Goal: Task Accomplishment & Management: Complete application form

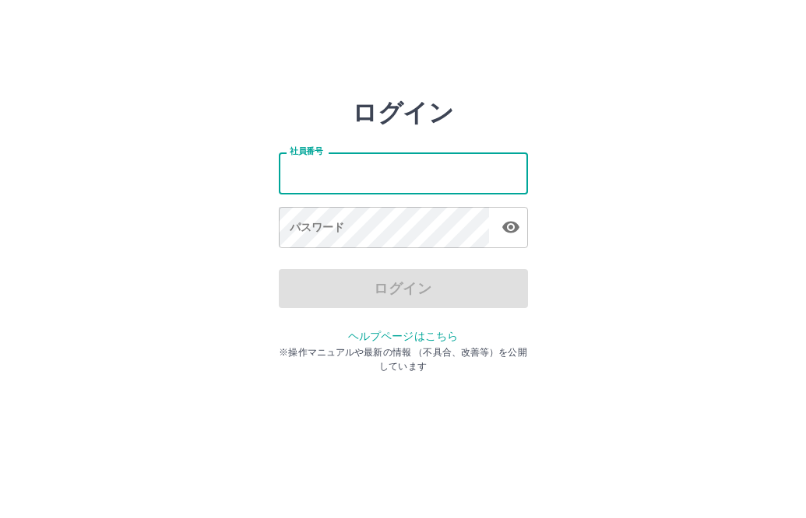
click at [384, 175] on input "社員番号" at bounding box center [403, 173] width 249 height 41
type input "*******"
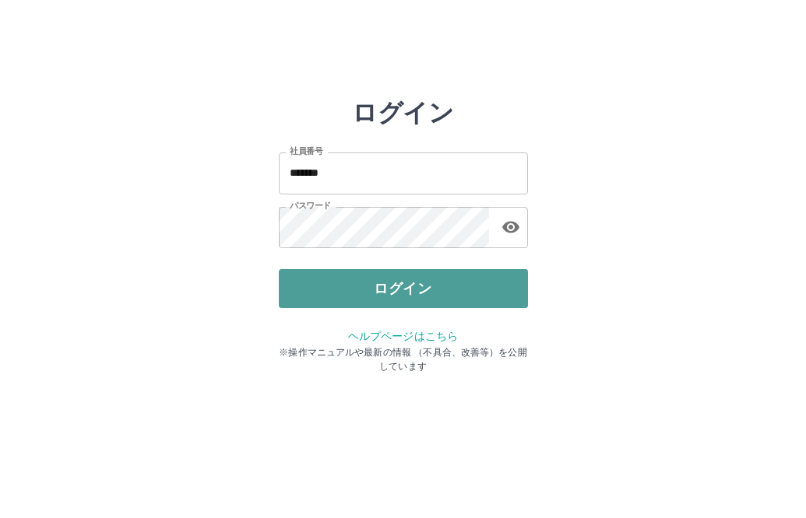
click at [359, 283] on button "ログイン" at bounding box center [403, 288] width 249 height 39
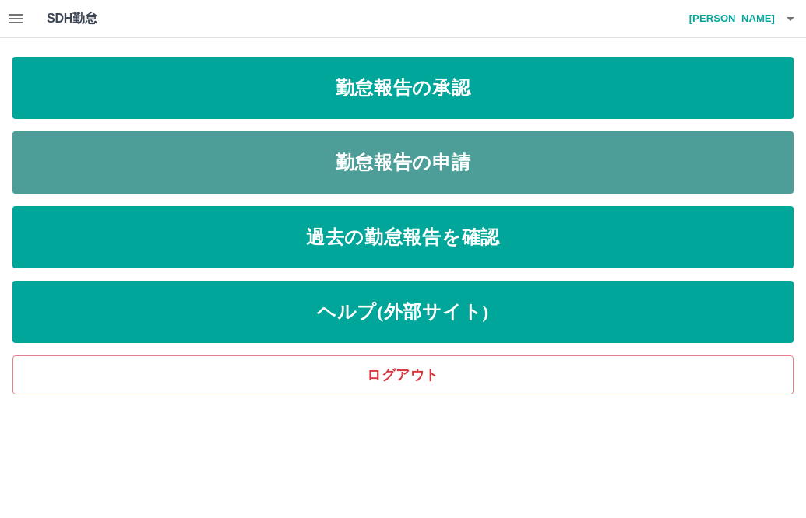
click at [364, 156] on link "勤怠報告の申請" at bounding box center [402, 163] width 781 height 62
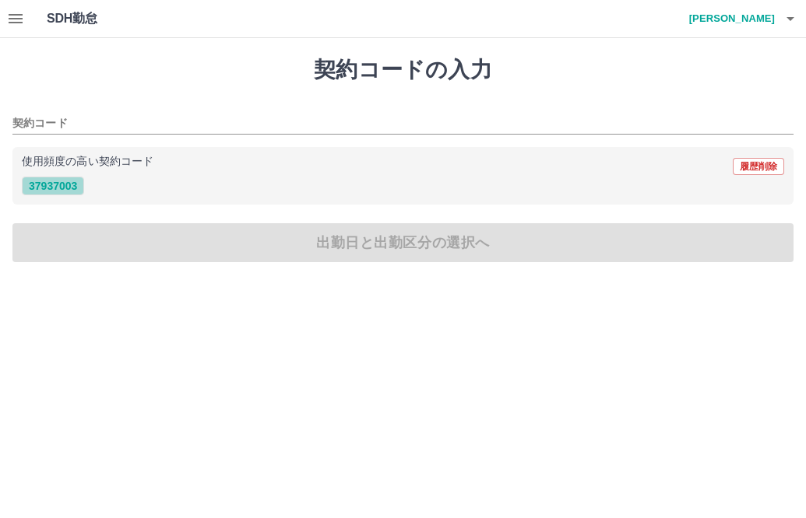
click at [38, 185] on button "37937003" at bounding box center [53, 186] width 62 height 19
type input "********"
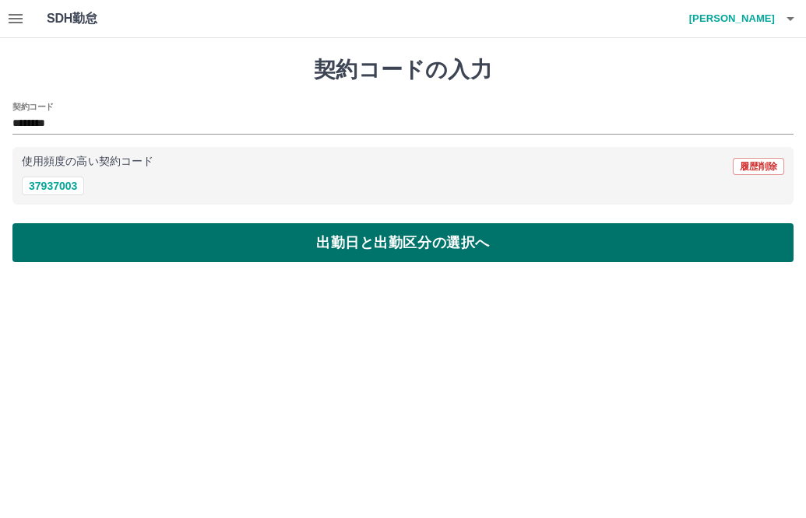
click at [91, 238] on button "出勤日と出勤区分の選択へ" at bounding box center [402, 242] width 781 height 39
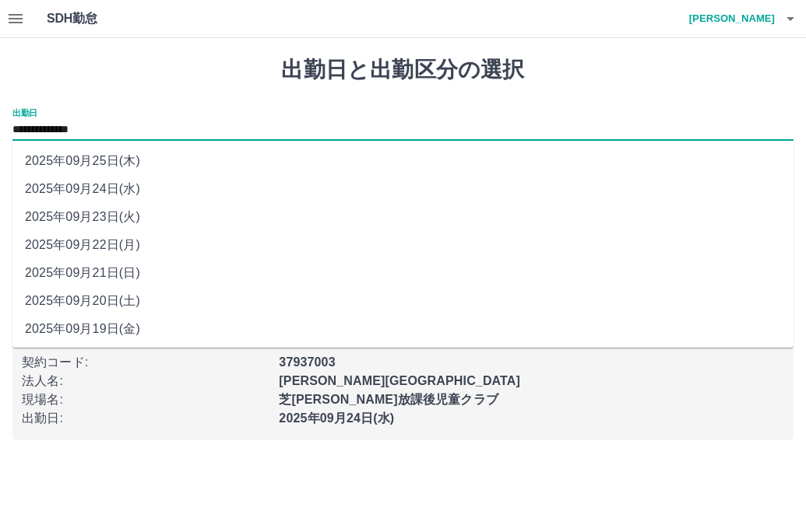
click at [80, 124] on input "**********" at bounding box center [402, 130] width 781 height 19
click at [117, 245] on li "2025年09月22日(月)" at bounding box center [402, 245] width 781 height 28
type input "**********"
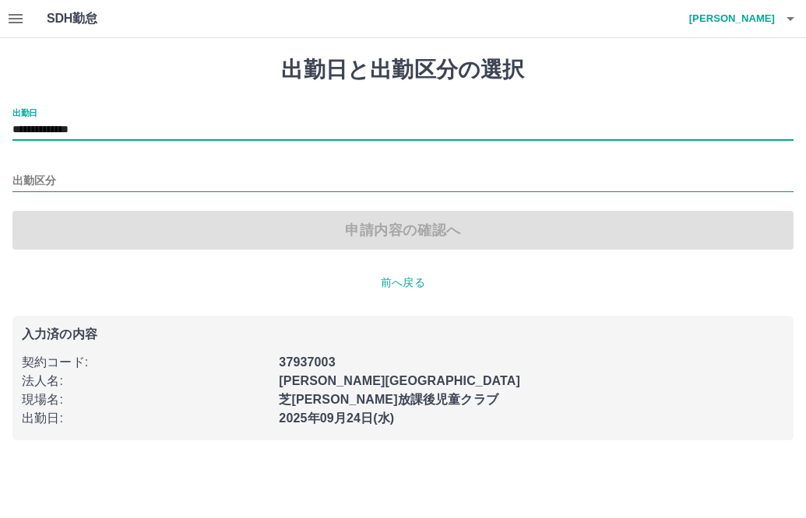
click at [183, 174] on input "出勤区分" at bounding box center [402, 181] width 781 height 19
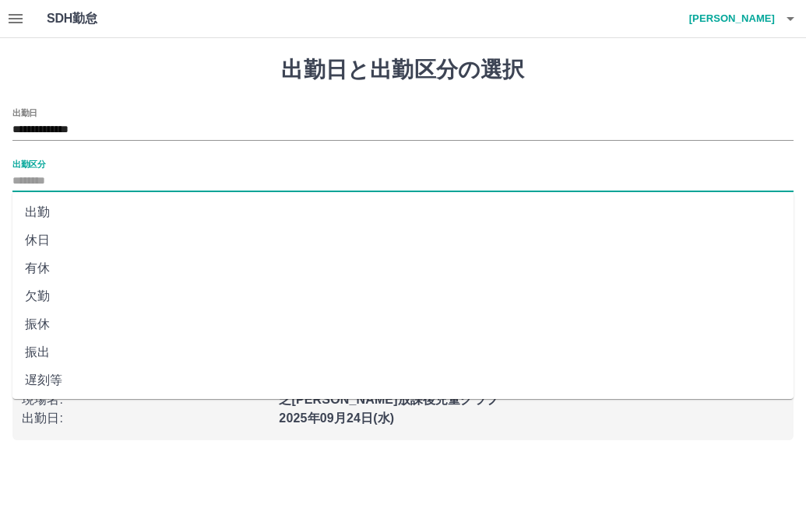
click at [65, 213] on li "出勤" at bounding box center [402, 213] width 781 height 28
type input "**"
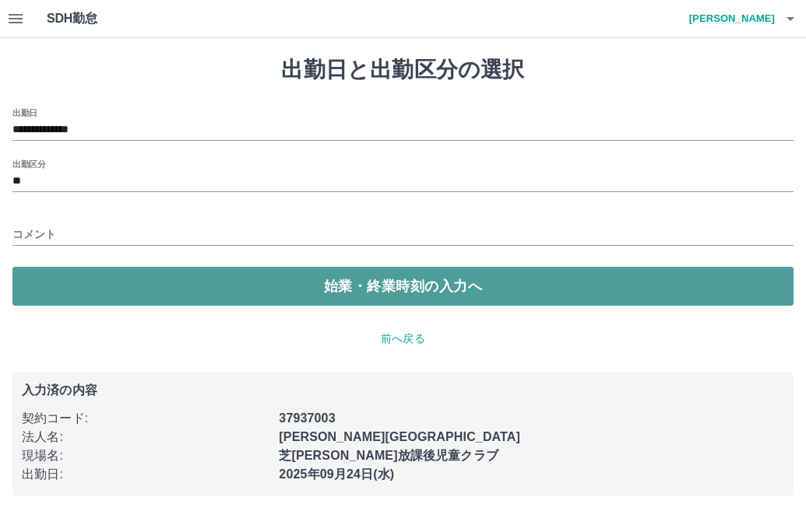
click at [114, 282] on button "始業・終業時刻の入力へ" at bounding box center [402, 286] width 781 height 39
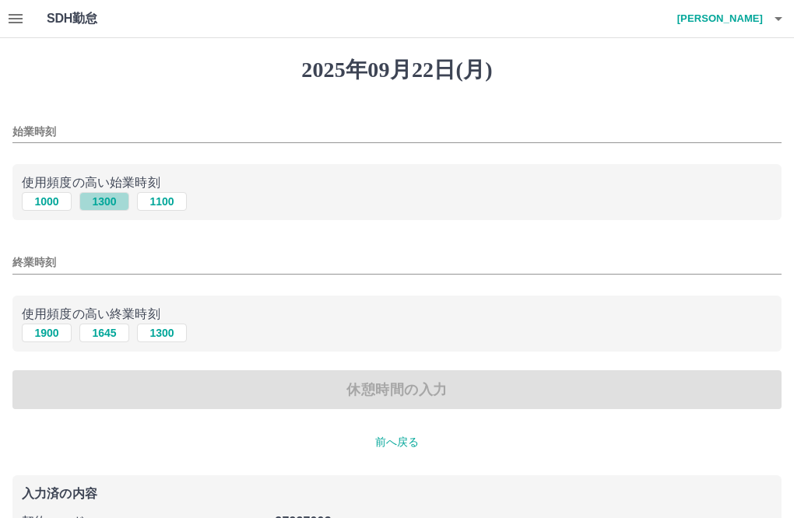
click at [106, 202] on button "1300" at bounding box center [104, 201] width 50 height 19
type input "****"
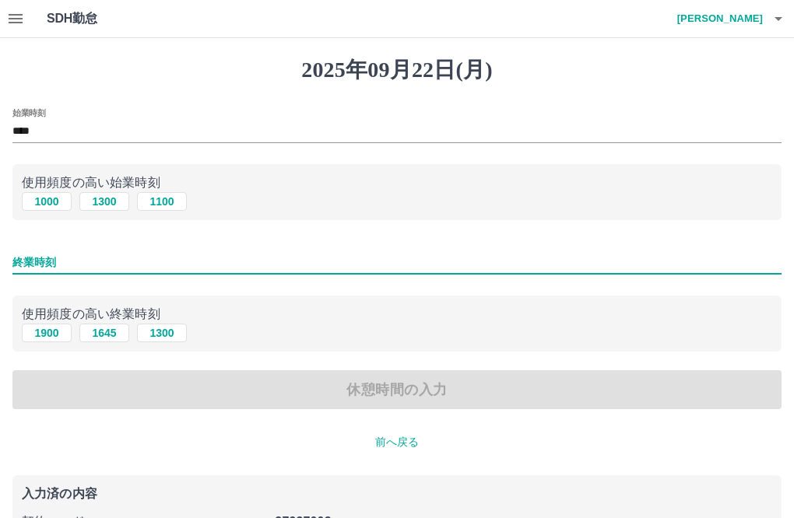
click at [86, 261] on input "終業時刻" at bounding box center [396, 262] width 769 height 23
type input "****"
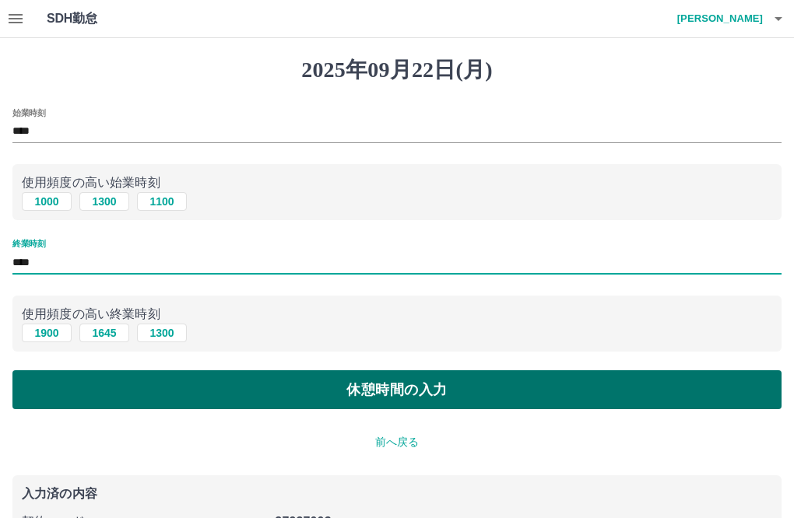
click at [115, 395] on button "休憩時間の入力" at bounding box center [396, 390] width 769 height 39
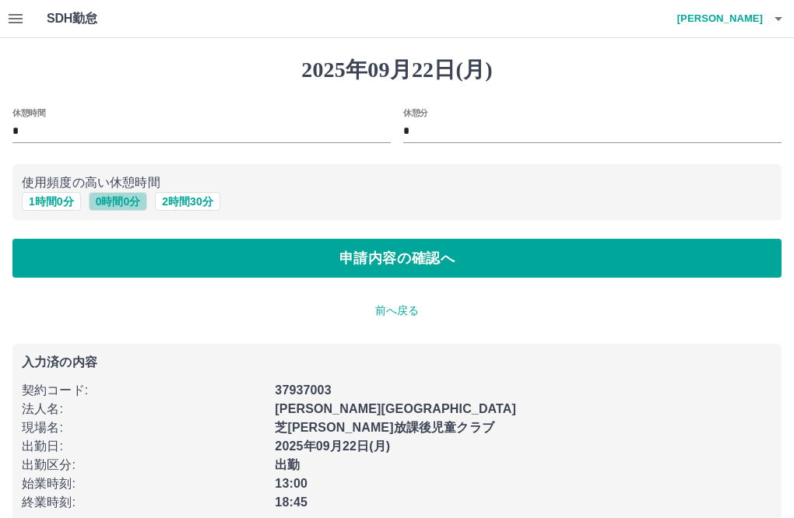
click at [118, 200] on button "0 時間 0 分" at bounding box center [118, 201] width 59 height 19
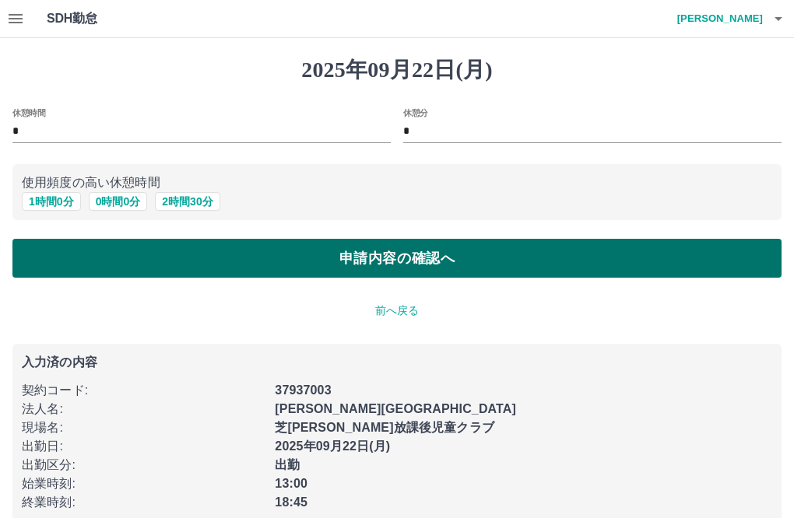
click at [238, 255] on button "申請内容の確認へ" at bounding box center [396, 258] width 769 height 39
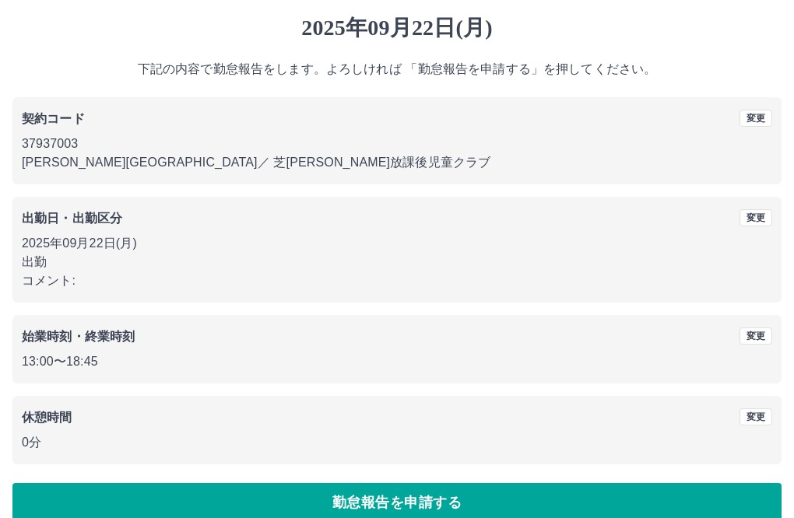
scroll to position [65, 0]
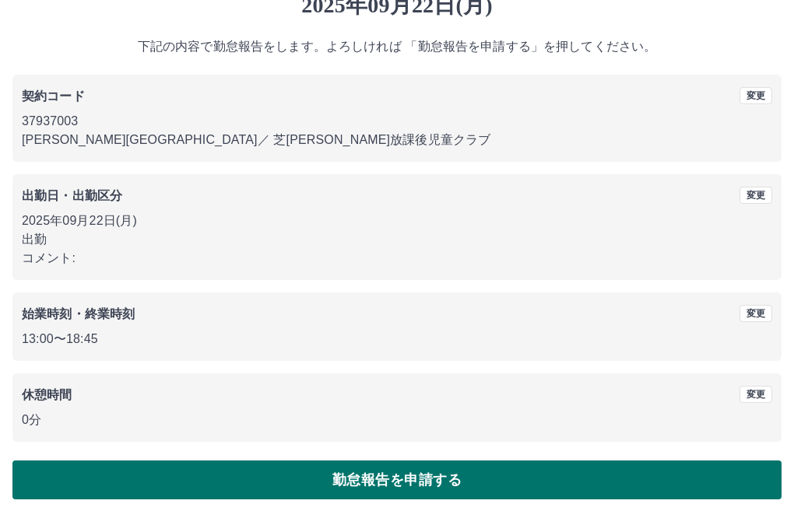
click at [174, 481] on button "勤怠報告を申請する" at bounding box center [396, 480] width 769 height 39
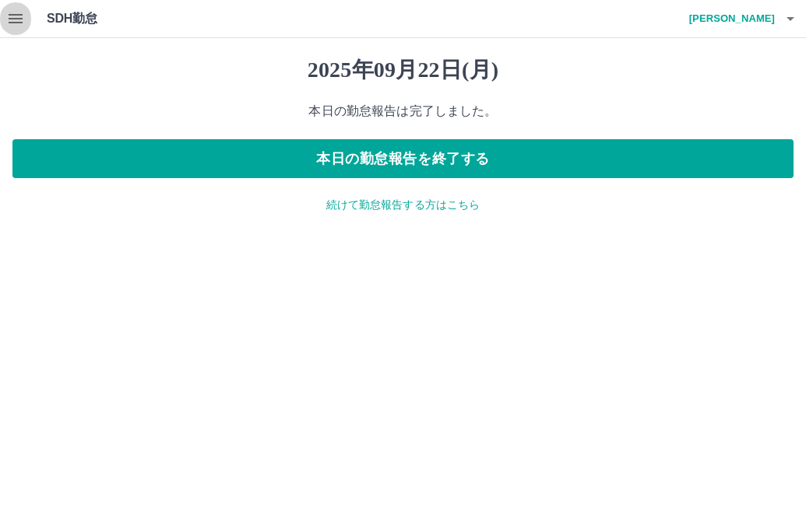
click at [15, 23] on icon "button" at bounding box center [16, 18] width 14 height 9
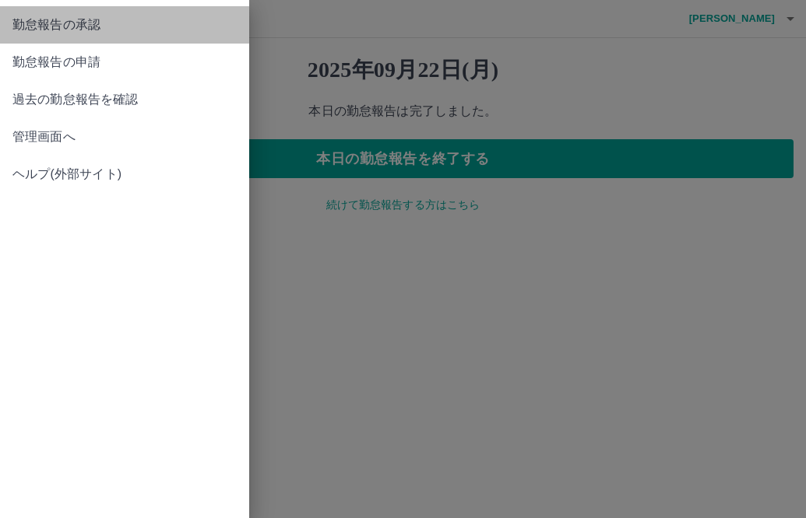
click at [88, 28] on span "勤怠報告の承認" at bounding box center [124, 25] width 224 height 19
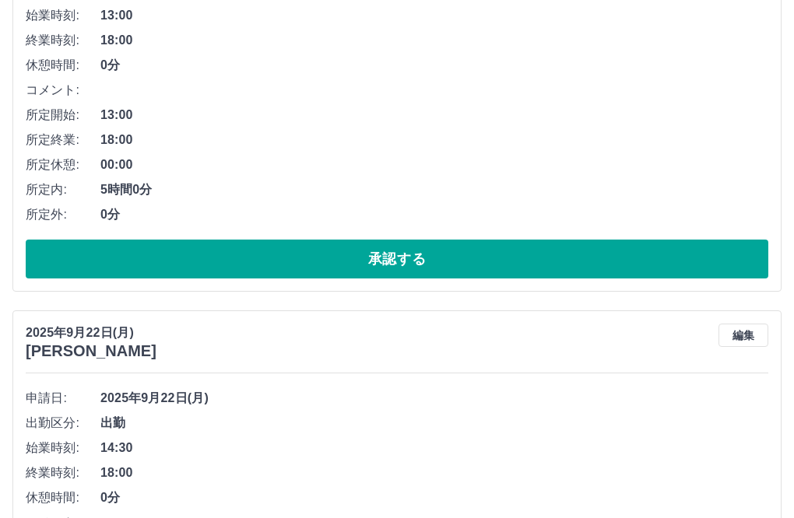
scroll to position [311, 0]
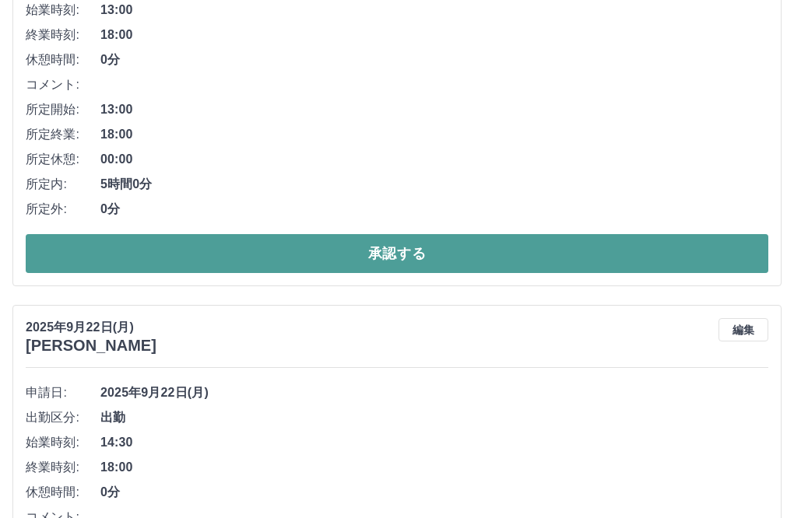
click at [177, 257] on button "承認する" at bounding box center [397, 253] width 743 height 39
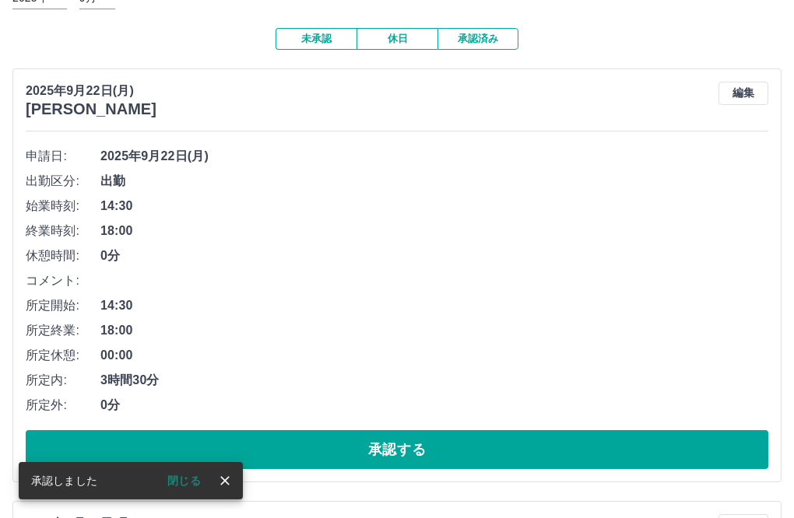
scroll to position [156, 0]
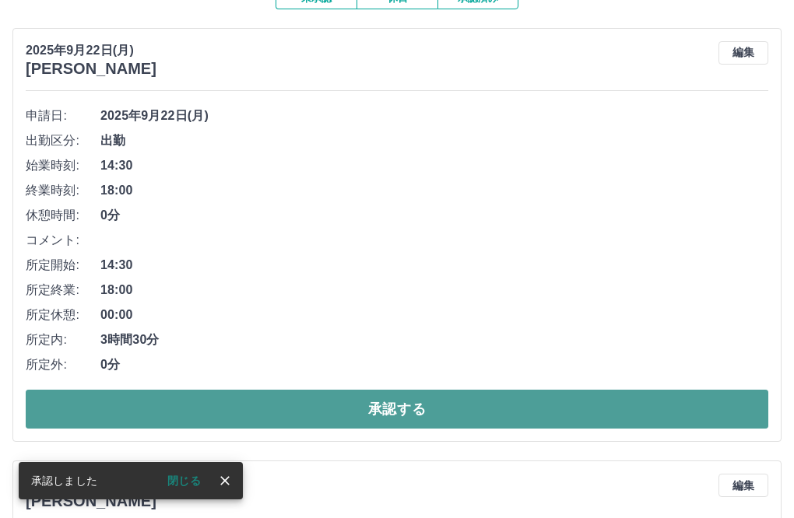
click at [205, 406] on button "承認する" at bounding box center [397, 409] width 743 height 39
click at [204, 412] on button "承認する" at bounding box center [397, 409] width 743 height 39
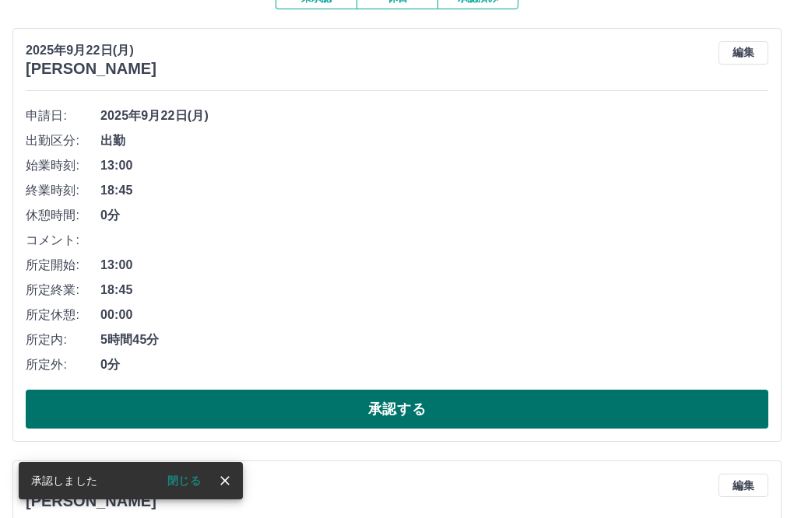
click at [204, 420] on button "承認する" at bounding box center [397, 409] width 743 height 39
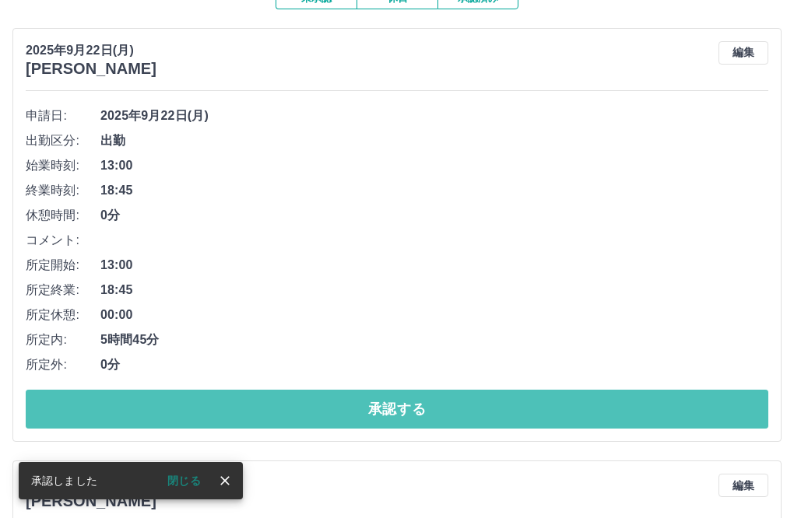
click at [203, 424] on button "承認する" at bounding box center [397, 409] width 743 height 39
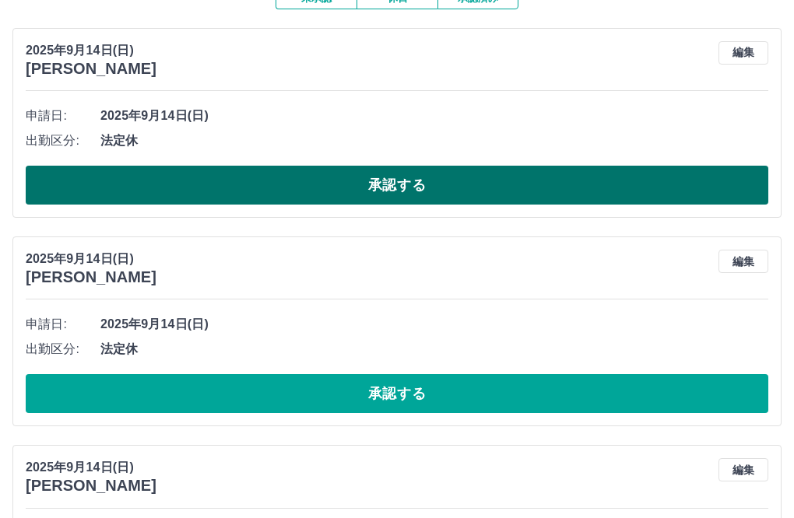
click at [236, 179] on button "承認する" at bounding box center [397, 185] width 743 height 39
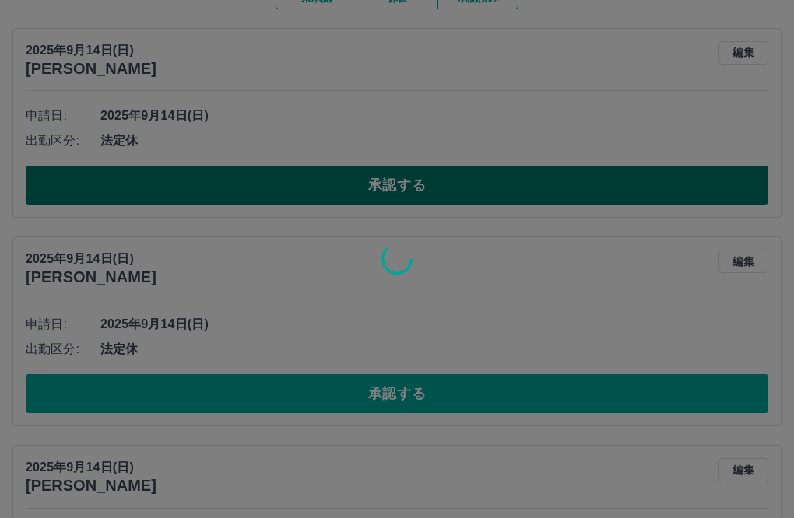
scroll to position [84, 0]
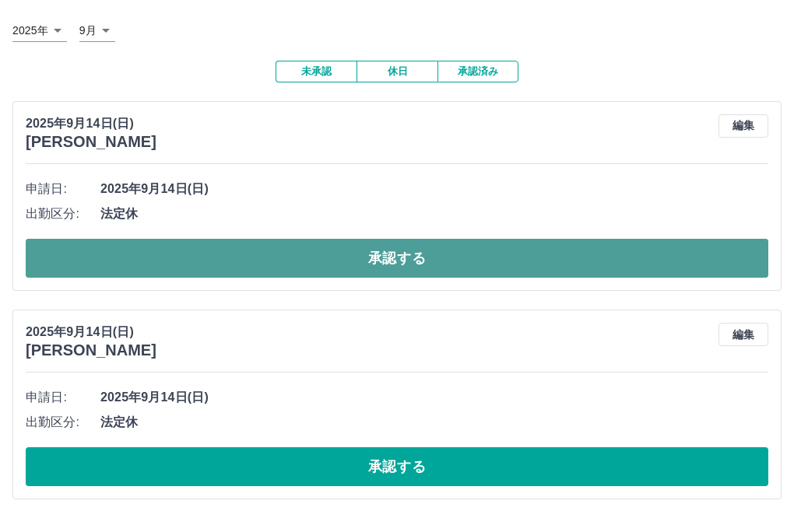
click at [258, 262] on button "承認する" at bounding box center [397, 258] width 743 height 39
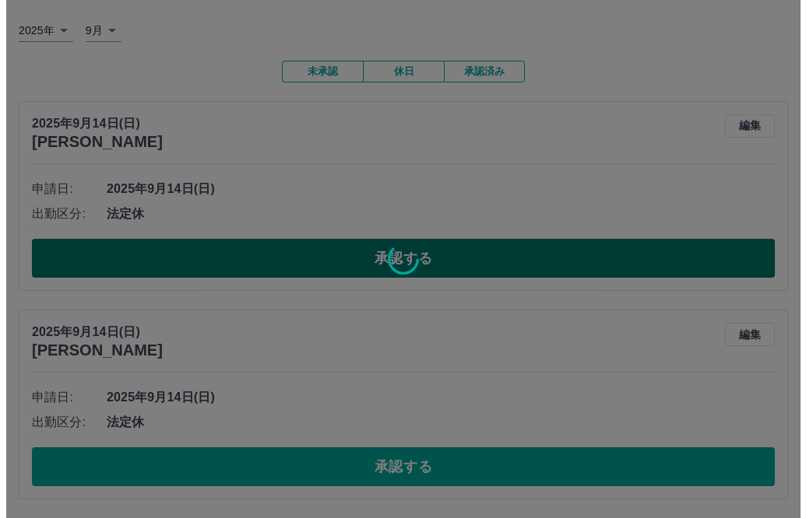
scroll to position [0, 0]
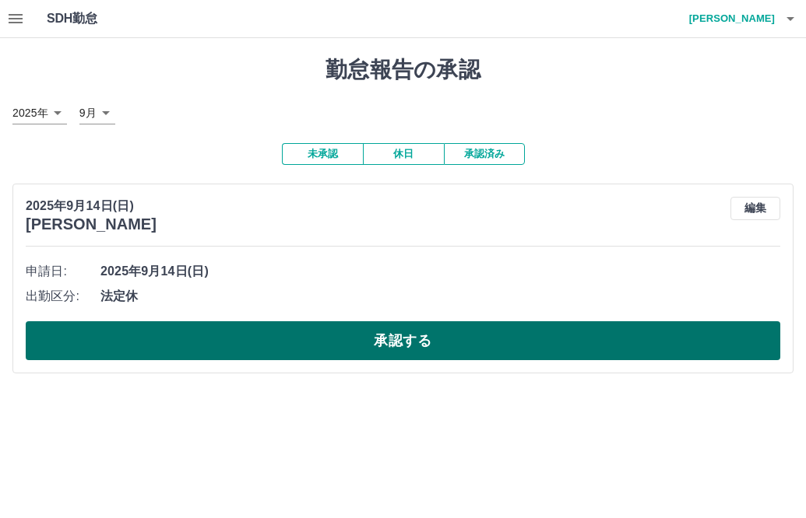
click at [287, 341] on button "承認する" at bounding box center [403, 341] width 754 height 39
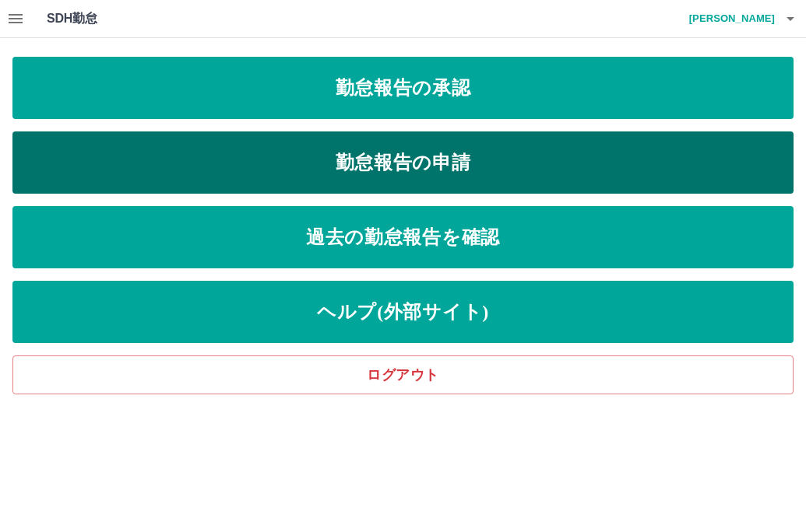
drag, startPoint x: 0, startPoint y: 0, endPoint x: 395, endPoint y: 166, distance: 428.1
click at [395, 166] on link "勤怠報告の申請" at bounding box center [402, 163] width 781 height 62
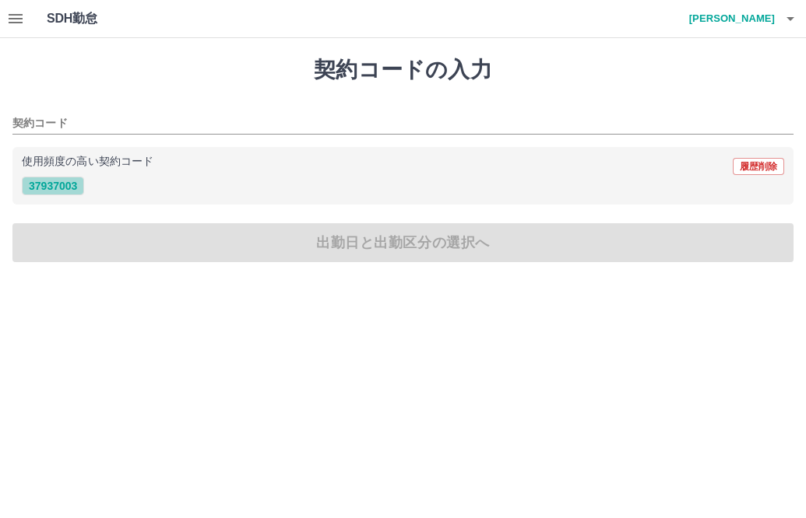
click at [41, 190] on button "37937003" at bounding box center [53, 186] width 62 height 19
type input "********"
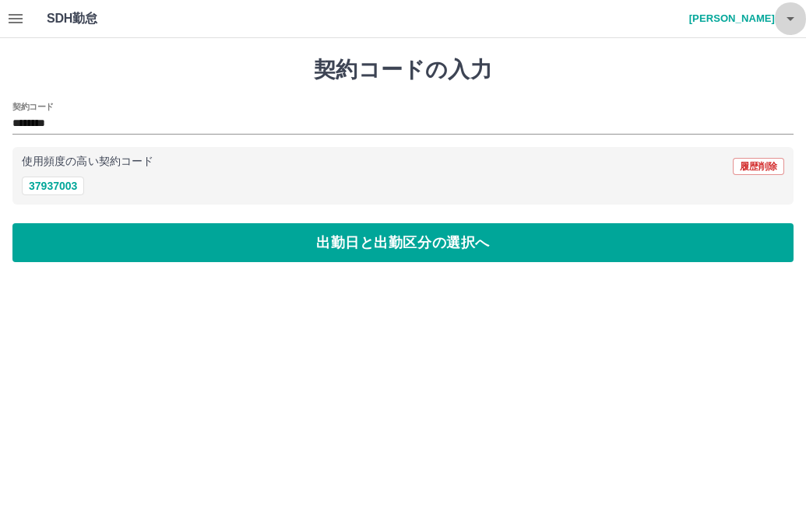
click at [793, 20] on icon "button" at bounding box center [790, 18] width 19 height 19
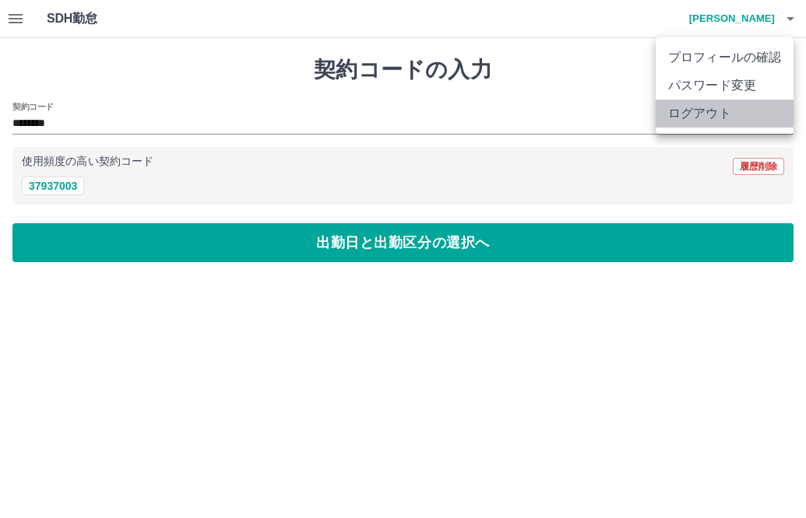
click at [711, 109] on li "ログアウト" at bounding box center [724, 114] width 138 height 28
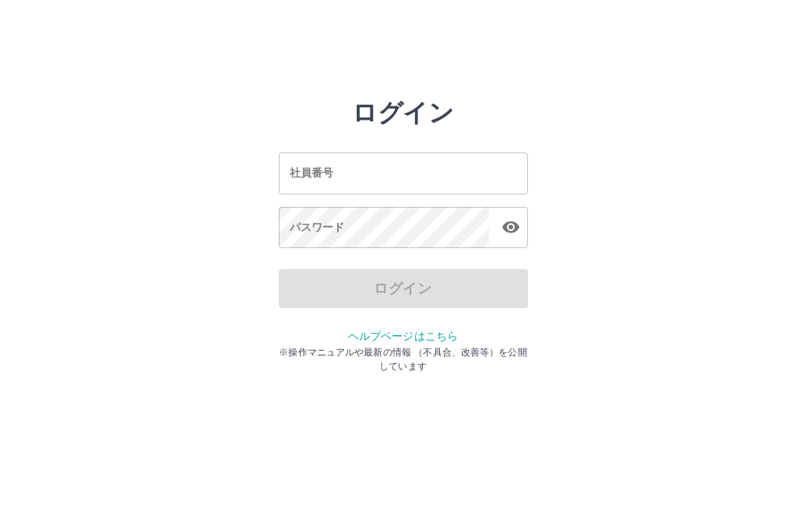
click at [450, 180] on input "社員番号" at bounding box center [403, 173] width 249 height 41
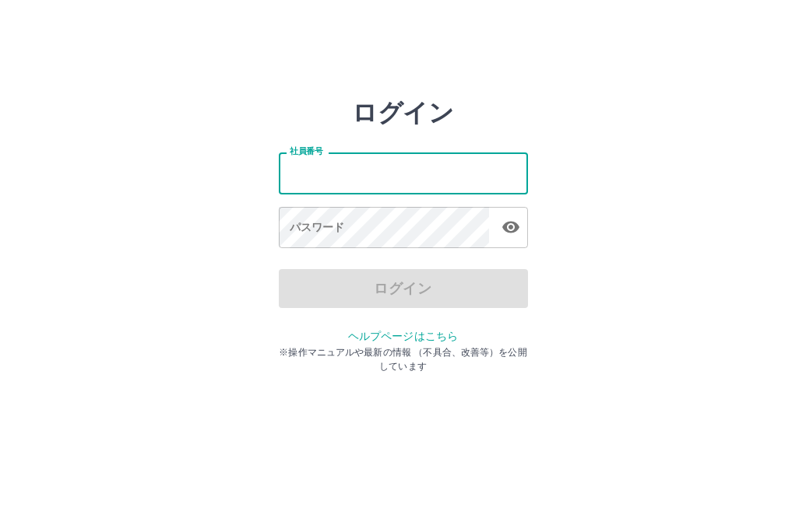
type input "*******"
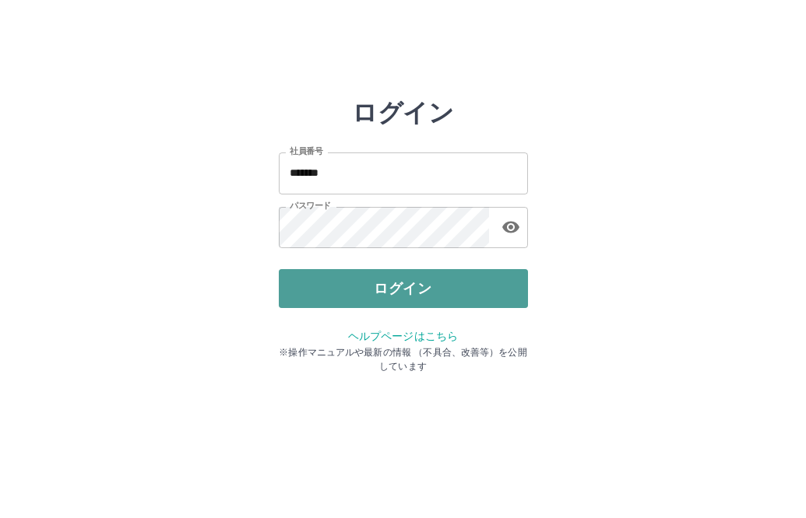
click at [384, 269] on button "ログイン" at bounding box center [403, 288] width 249 height 39
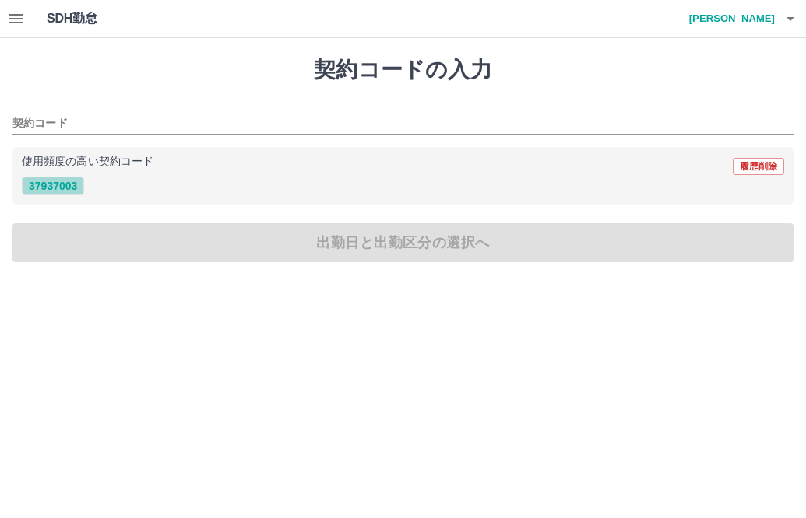
click at [43, 183] on button "37937003" at bounding box center [53, 186] width 62 height 19
type input "********"
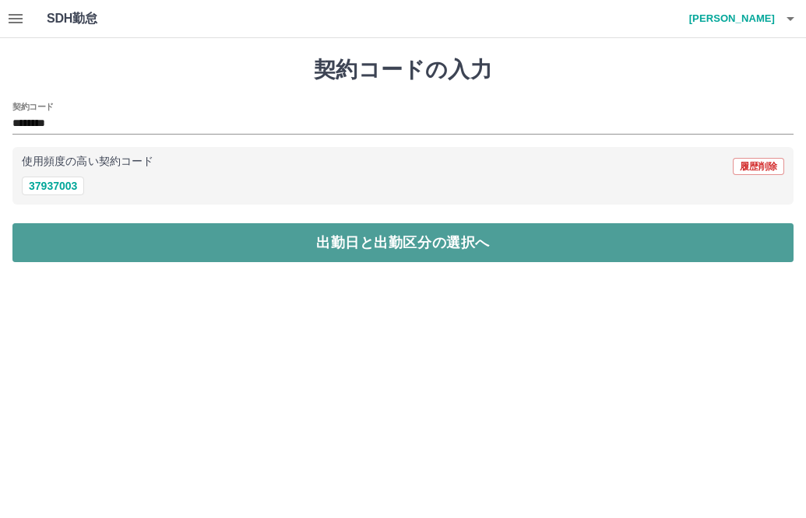
click at [81, 250] on button "出勤日と出勤区分の選択へ" at bounding box center [402, 242] width 781 height 39
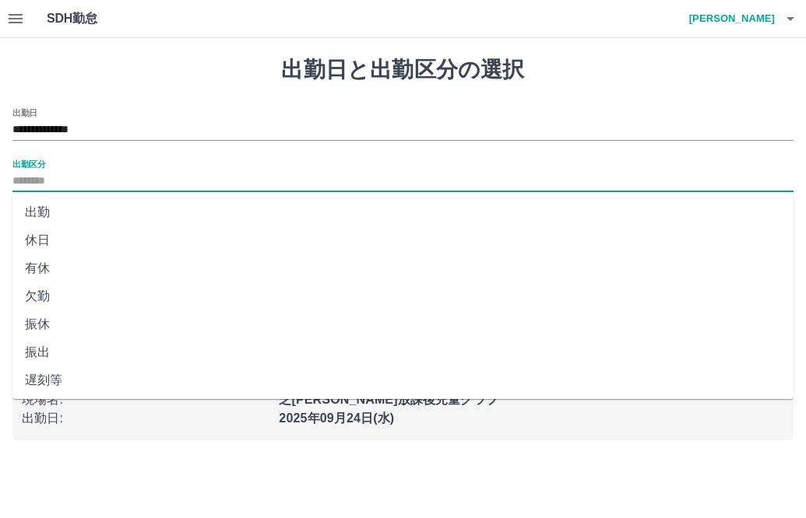
click at [26, 185] on input "出勤区分" at bounding box center [402, 181] width 781 height 19
click at [29, 248] on li "休日" at bounding box center [402, 241] width 781 height 28
type input "**"
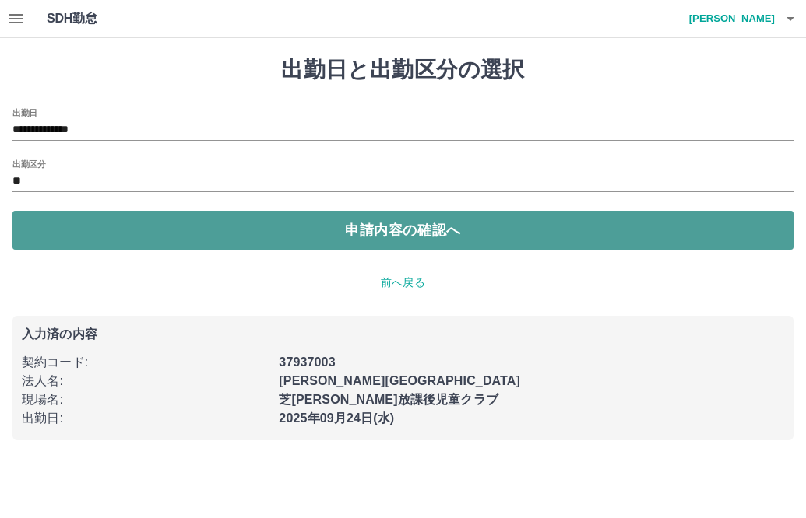
click at [132, 235] on button "申請内容の確認へ" at bounding box center [402, 230] width 781 height 39
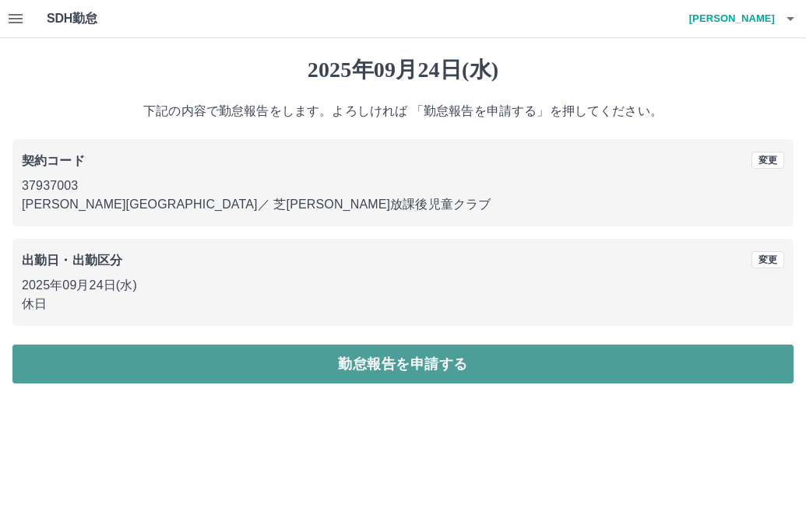
click at [132, 368] on button "勤怠報告を申請する" at bounding box center [402, 364] width 781 height 39
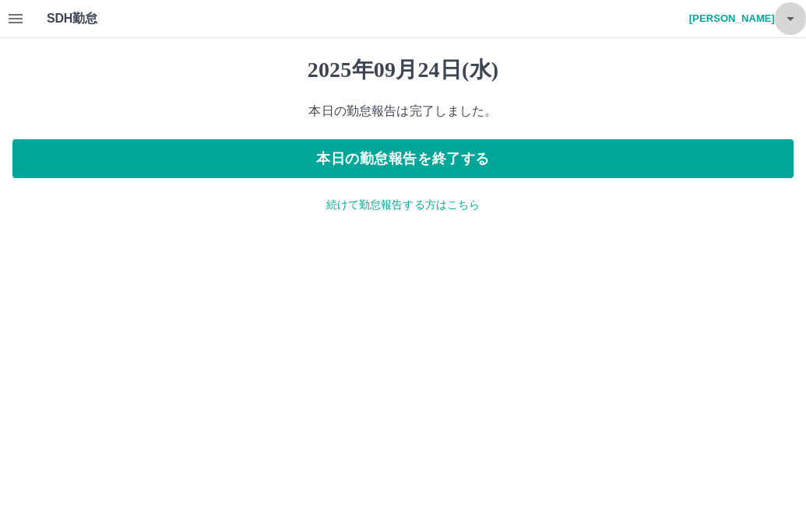
click at [790, 20] on icon "button" at bounding box center [790, 19] width 8 height 4
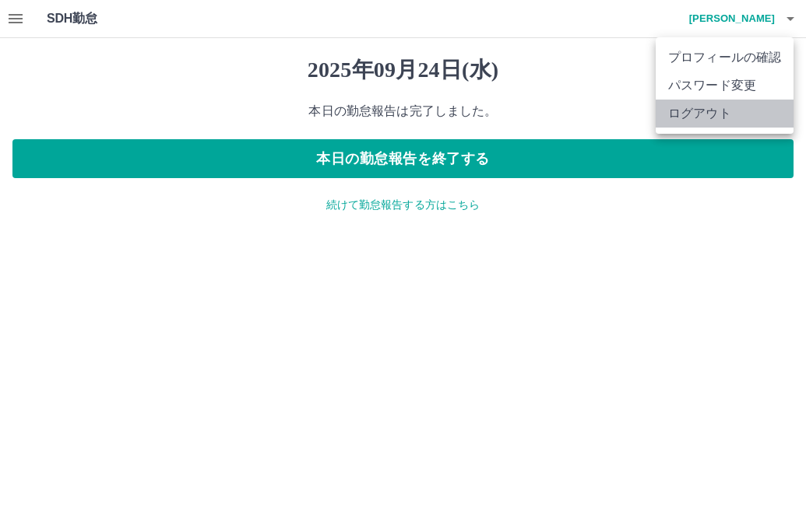
click at [701, 116] on li "ログアウト" at bounding box center [724, 114] width 138 height 28
